Goal: Task Accomplishment & Management: Manage account settings

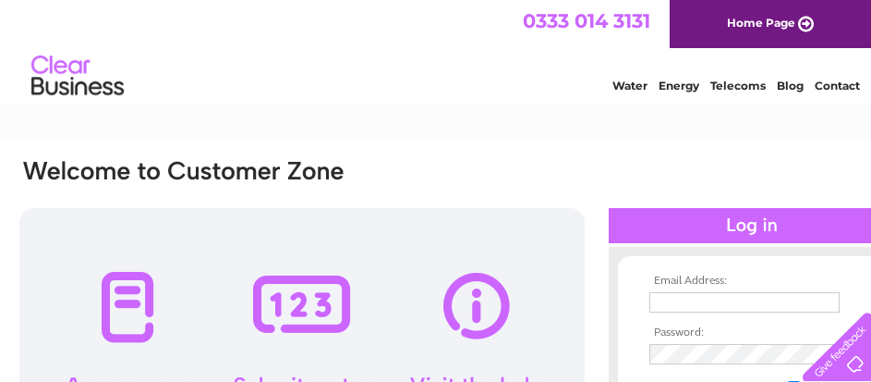
click at [712, 303] on input "text" at bounding box center [745, 302] width 190 height 20
type input "[EMAIL_ADDRESS][DOMAIN_NAME]"
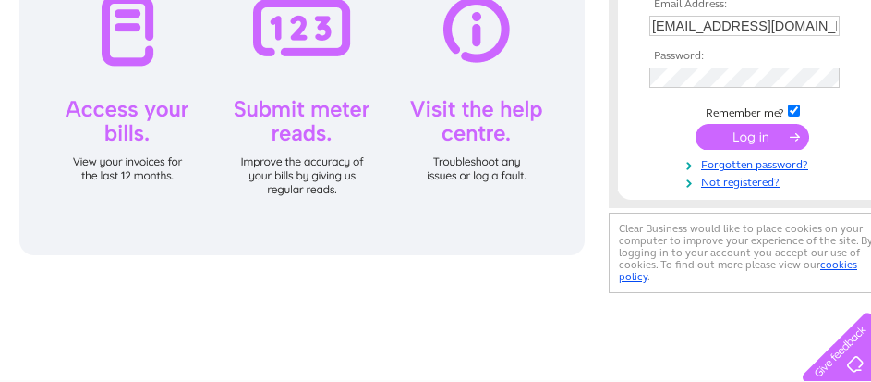
scroll to position [277, 0]
click at [749, 132] on input "submit" at bounding box center [753, 136] width 114 height 26
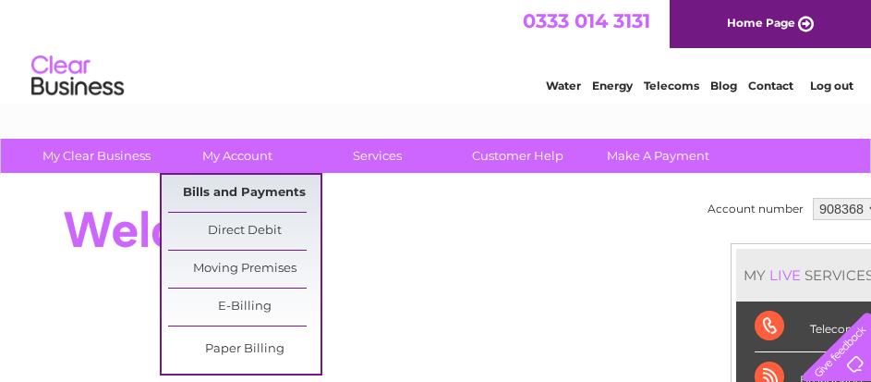
click at [223, 188] on link "Bills and Payments" at bounding box center [244, 193] width 152 height 37
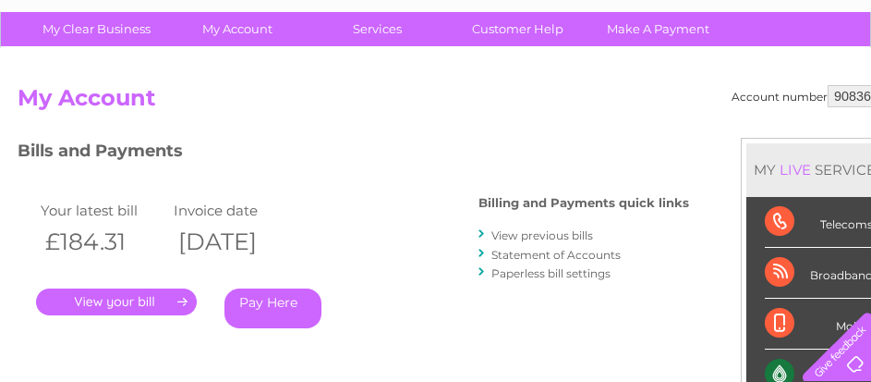
scroll to position [185, 0]
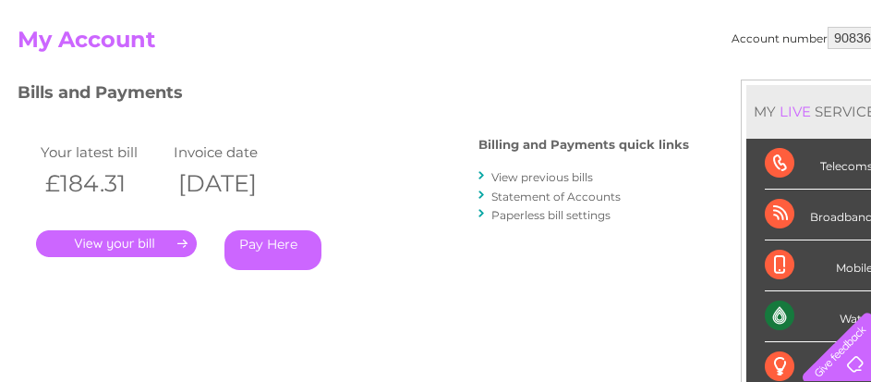
click at [114, 242] on link "." at bounding box center [116, 243] width 161 height 27
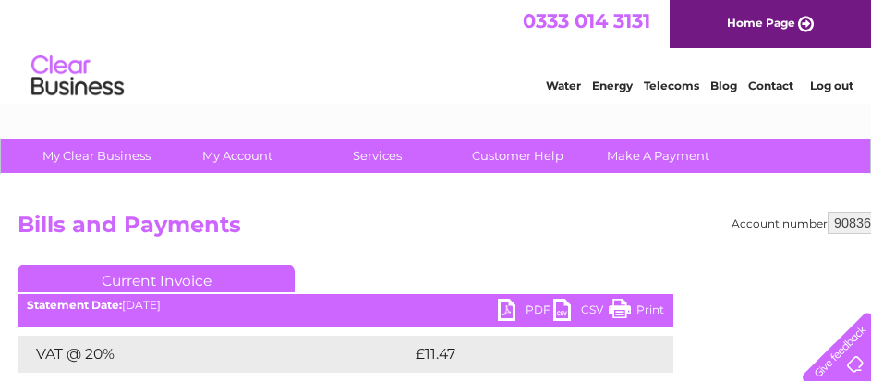
click at [538, 306] on link "PDF" at bounding box center [525, 311] width 55 height 27
